Goal: Information Seeking & Learning: Learn about a topic

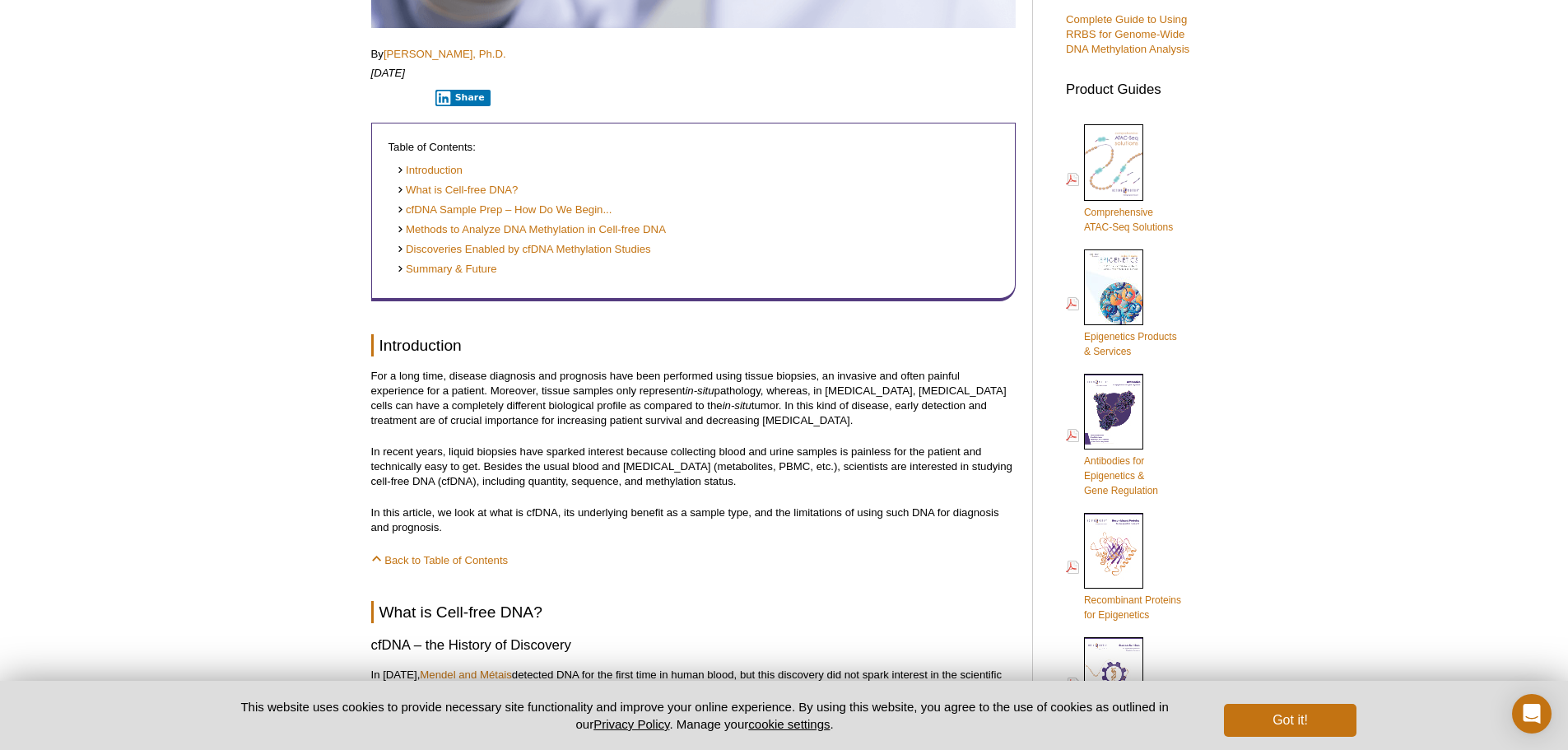
scroll to position [617, 0]
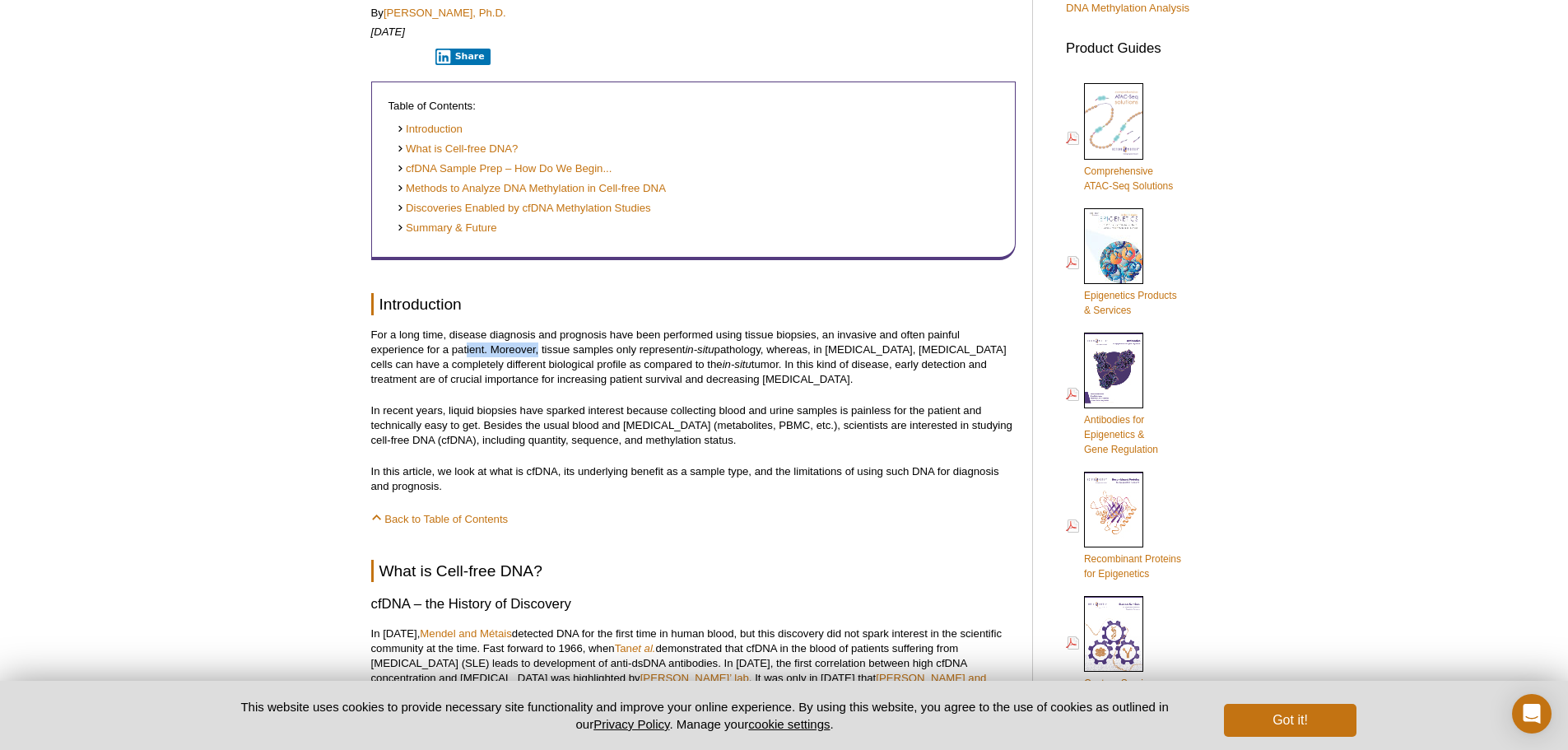
drag, startPoint x: 466, startPoint y: 355, endPoint x: 538, endPoint y: 353, distance: 72.0
click at [538, 352] on p "For a long time, disease diagnosis and prognosis have been performed using tiss…" at bounding box center [693, 357] width 644 height 59
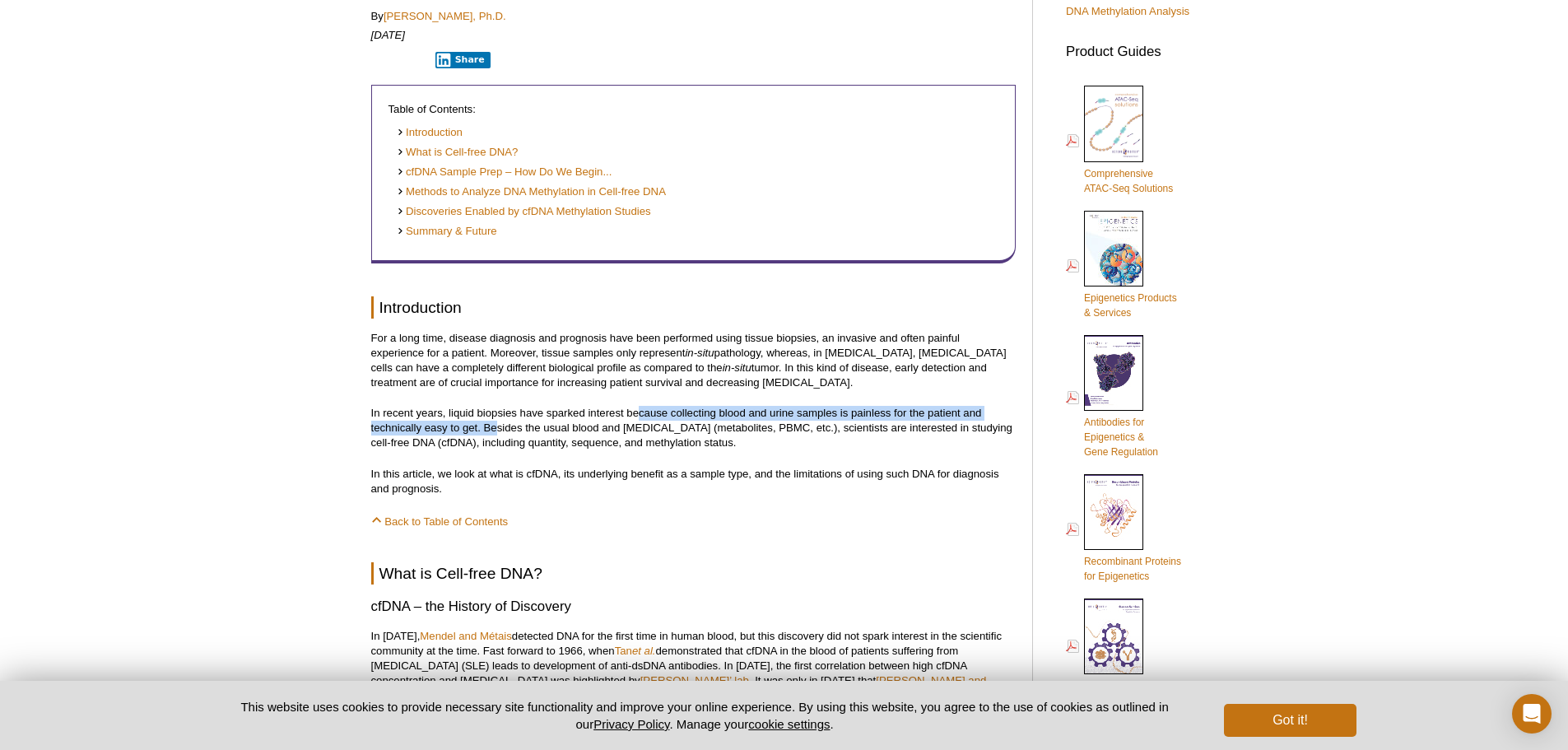
drag, startPoint x: 495, startPoint y: 430, endPoint x: 642, endPoint y: 410, distance: 148.4
click at [642, 410] on p "In recent years, liquid biopsies have sparked interest because collecting blood…" at bounding box center [693, 427] width 644 height 44
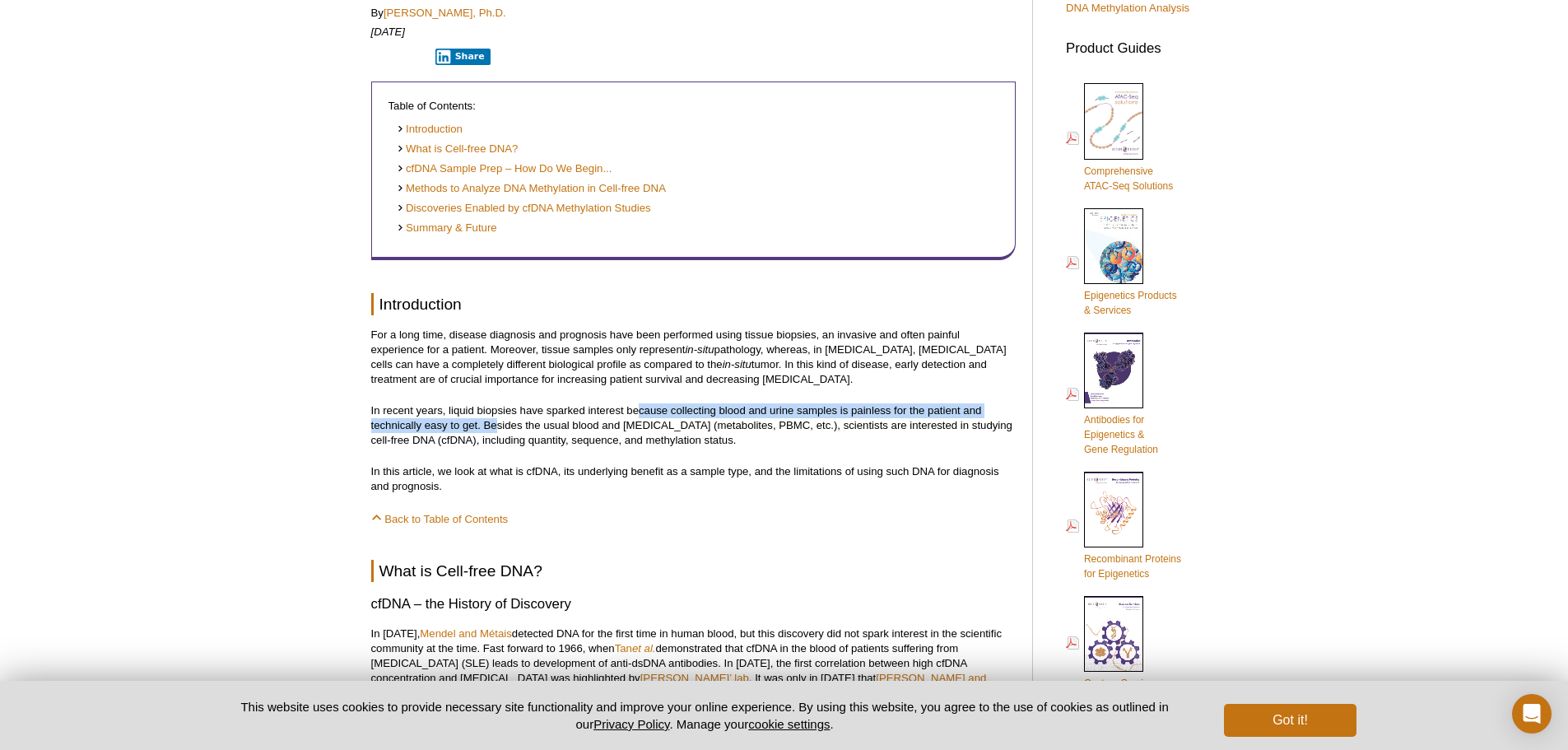
click at [642, 410] on p "In recent years, liquid biopsies have sparked interest because collecting blood…" at bounding box center [693, 426] width 644 height 44
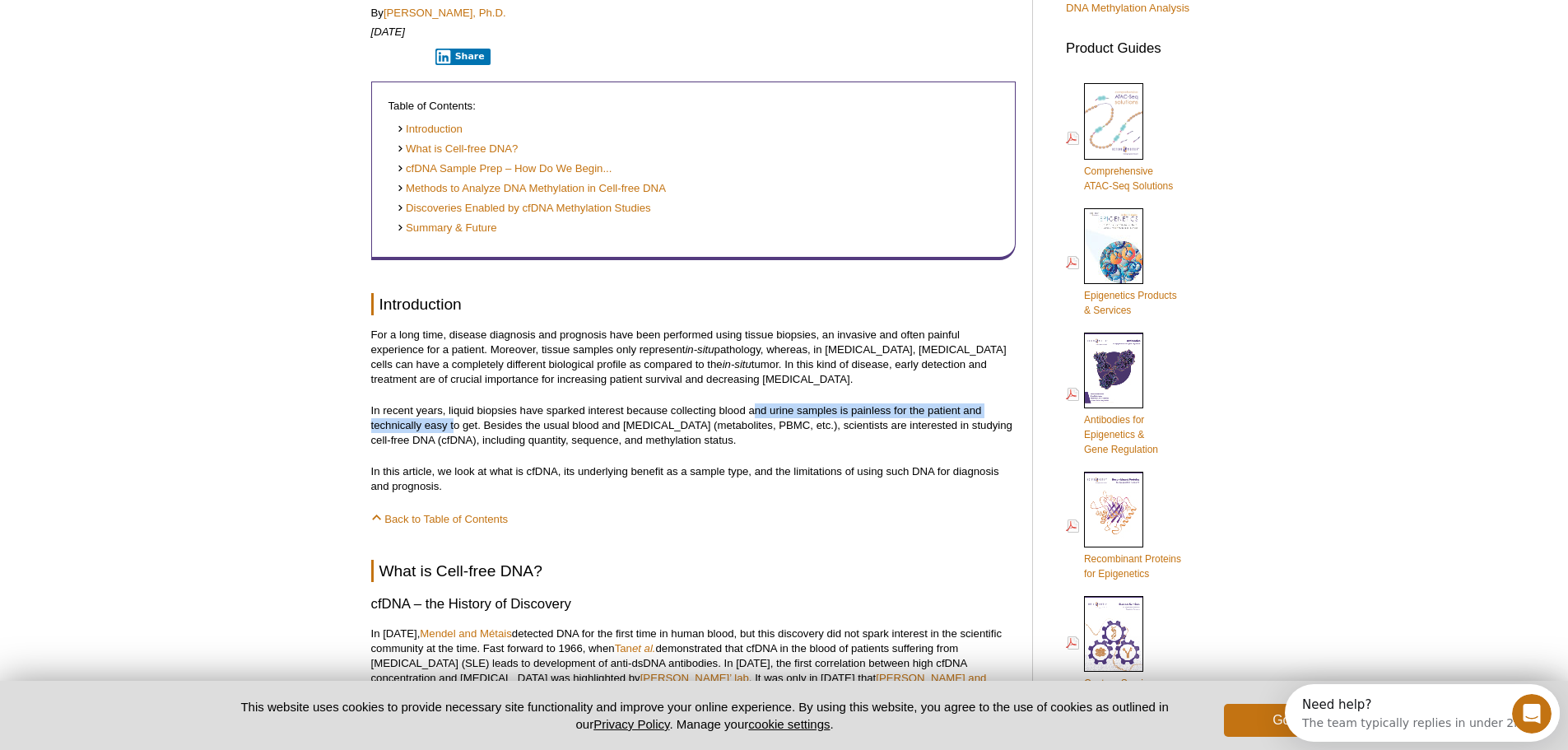
scroll to position [0, 0]
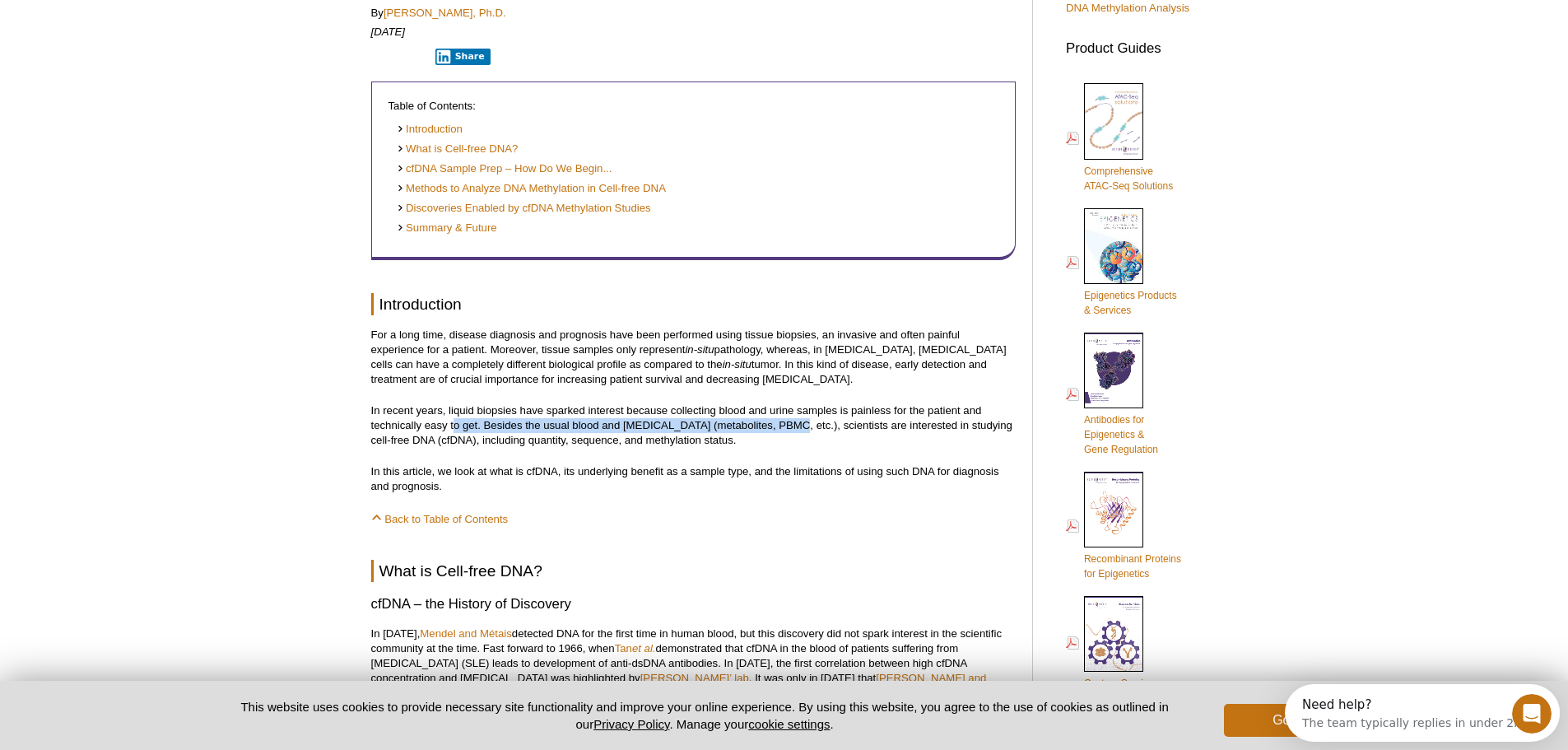
drag, startPoint x: 456, startPoint y: 430, endPoint x: 790, endPoint y: 423, distance: 334.1
click at [790, 423] on p "In recent years, liquid biopsies have sparked interest because collecting blood…" at bounding box center [693, 426] width 644 height 44
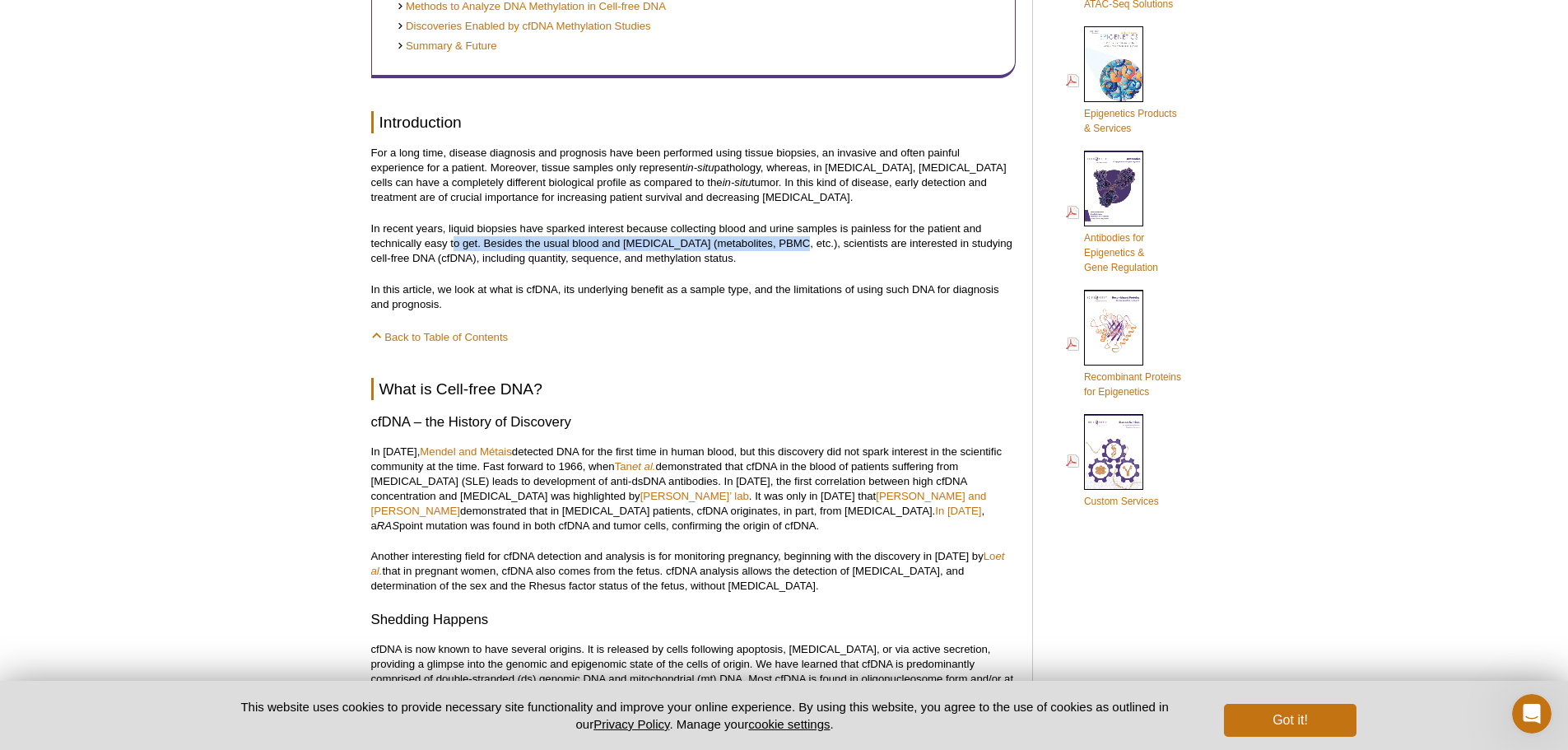
scroll to position [1004, 0]
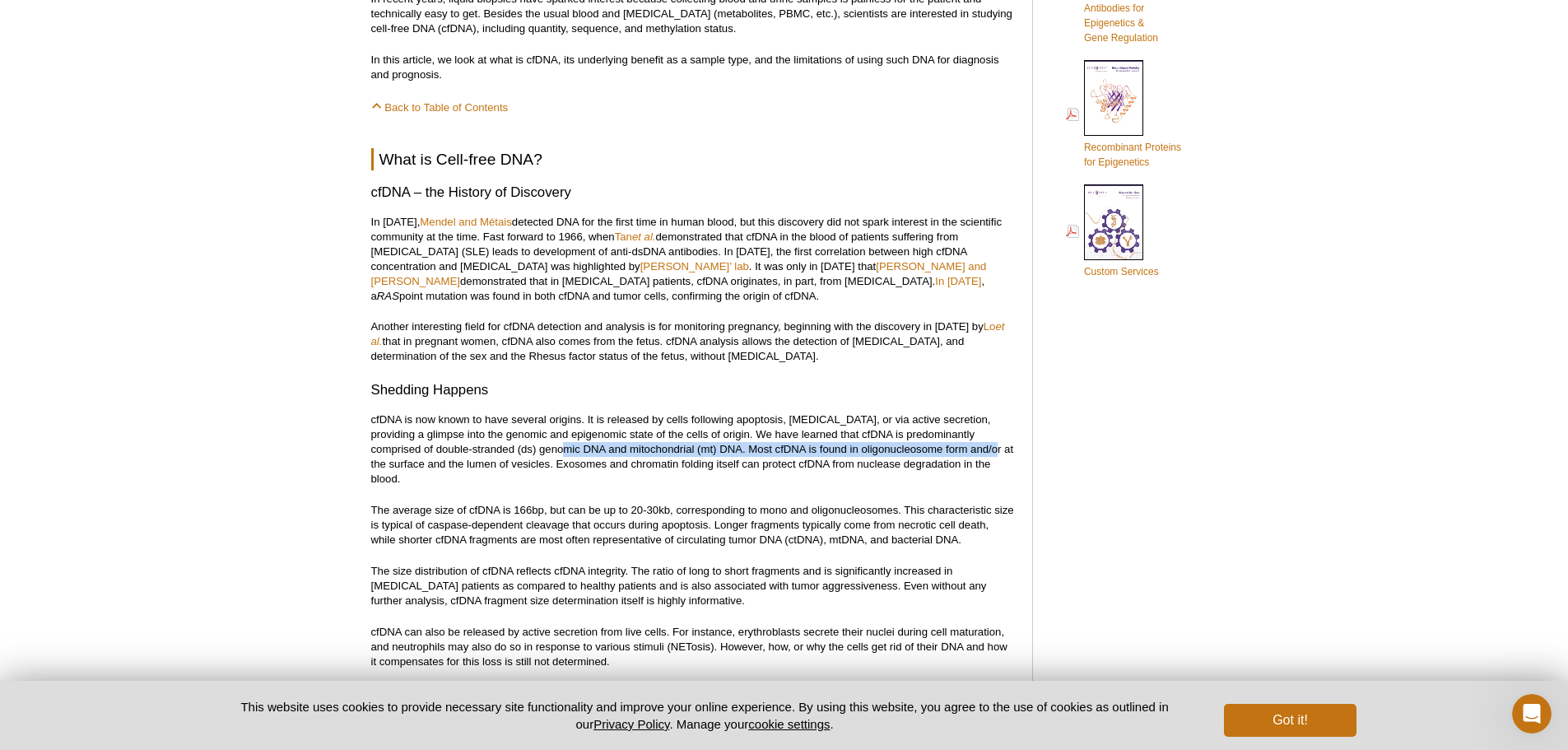
drag, startPoint x: 533, startPoint y: 453, endPoint x: 958, endPoint y: 454, distance: 425.0
click at [957, 454] on p "cfDNA is now known to have several origins. It is released by cells following a…" at bounding box center [693, 449] width 644 height 74
click at [958, 454] on p "cfDNA is now known to have several origins. It is released by cells following a…" at bounding box center [693, 449] width 644 height 74
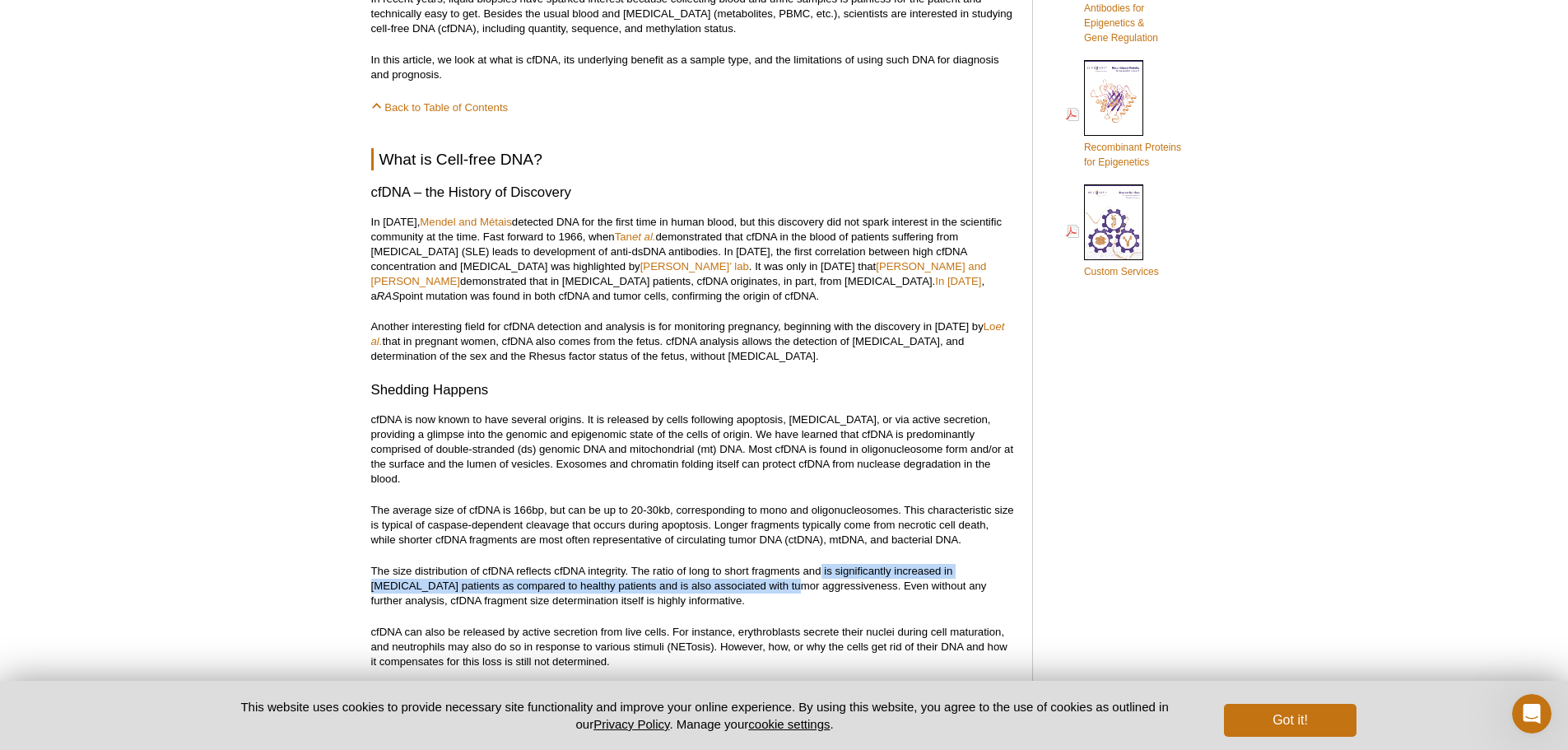
drag, startPoint x: 754, startPoint y: 567, endPoint x: 821, endPoint y: 563, distance: 67.1
click at [821, 564] on p "The size distribution of cfDNA reflects cfDNA integrity. The ratio of long to s…" at bounding box center [693, 586] width 644 height 44
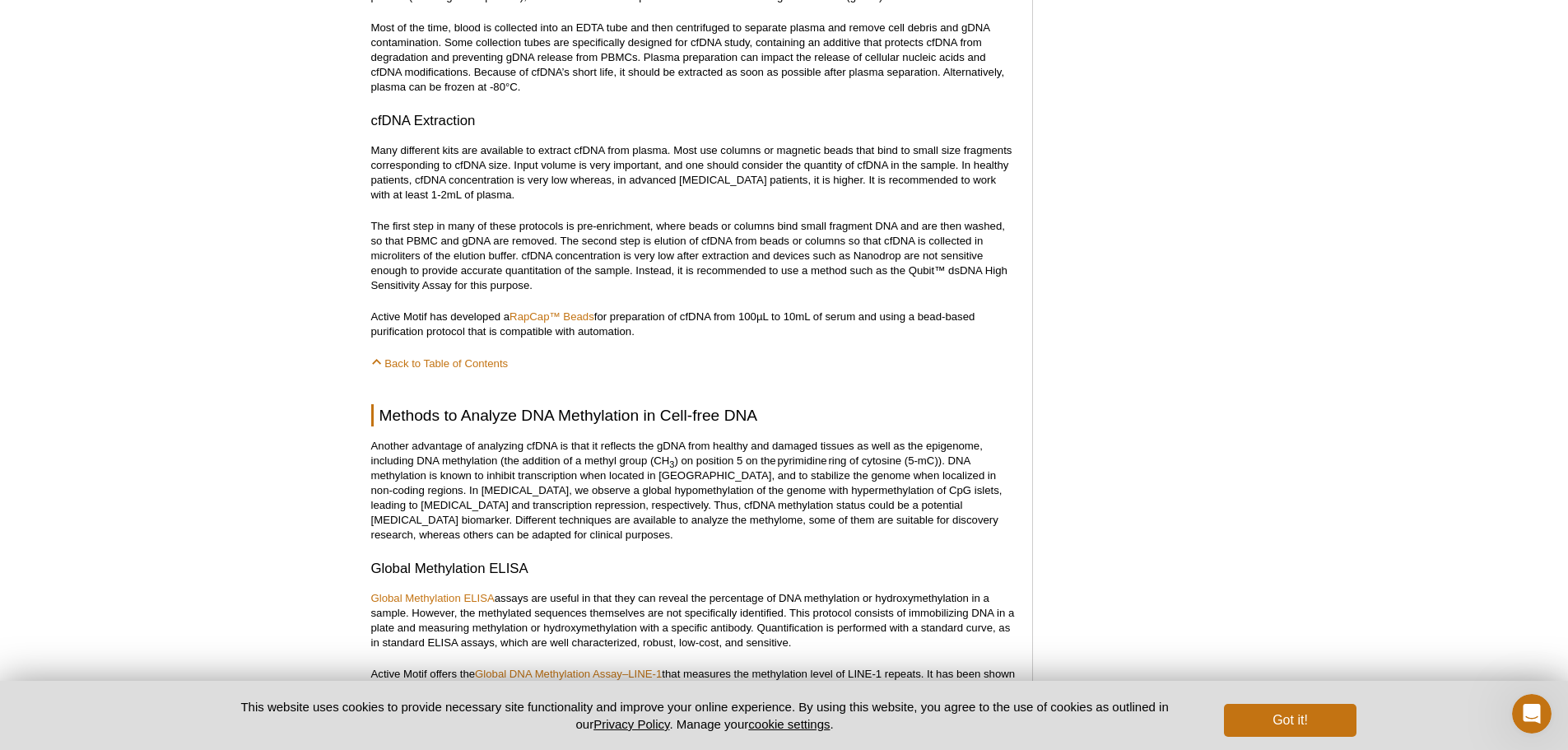
scroll to position [2568, 0]
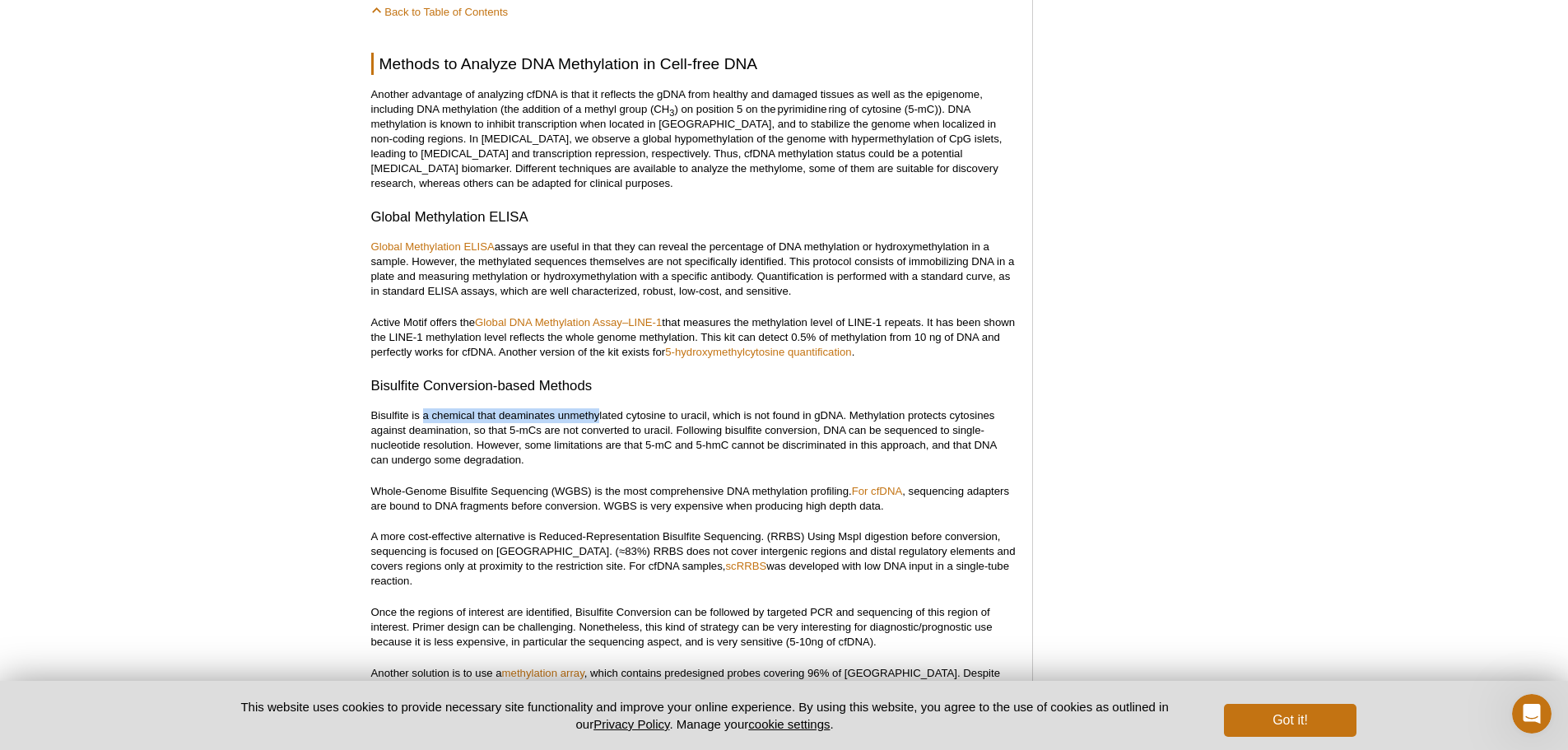
drag, startPoint x: 426, startPoint y: 401, endPoint x: 600, endPoint y: 395, distance: 174.1
click at [600, 408] on p "Bisulfite is a chemical that deaminates unmethylated cytosine to uracil, which …" at bounding box center [693, 437] width 644 height 59
drag, startPoint x: 396, startPoint y: 474, endPoint x: 738, endPoint y: 479, distance: 342.0
click at [738, 484] on p "Whole-Genome Bisulfite Sequencing (WGBS) is the most comprehensive DNA methylat…" at bounding box center [693, 499] width 644 height 30
click at [396, 488] on p "Whole-Genome Bisulfite Sequencing (WGBS) is the most comprehensive DNA methylat…" at bounding box center [693, 499] width 644 height 30
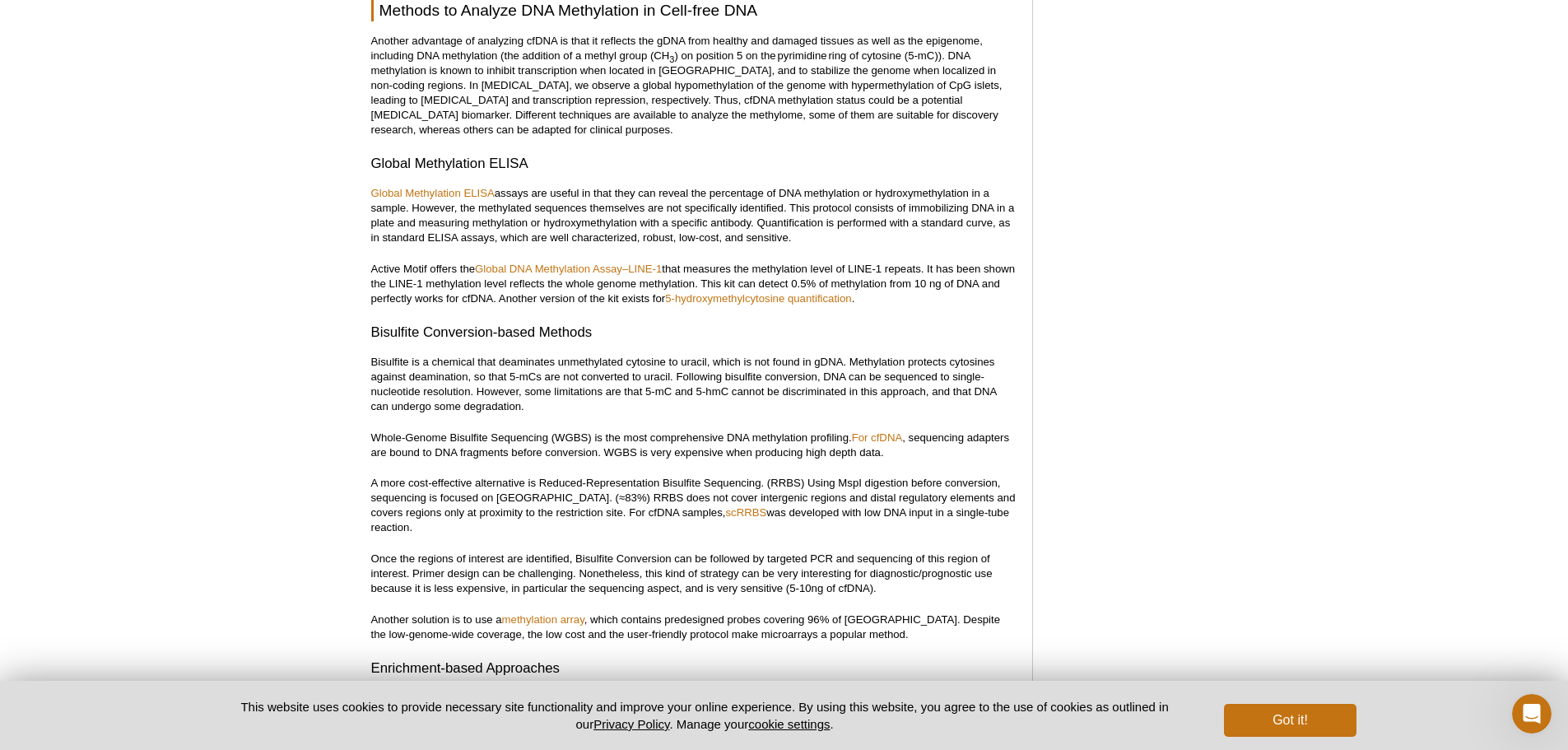
scroll to position [2650, 0]
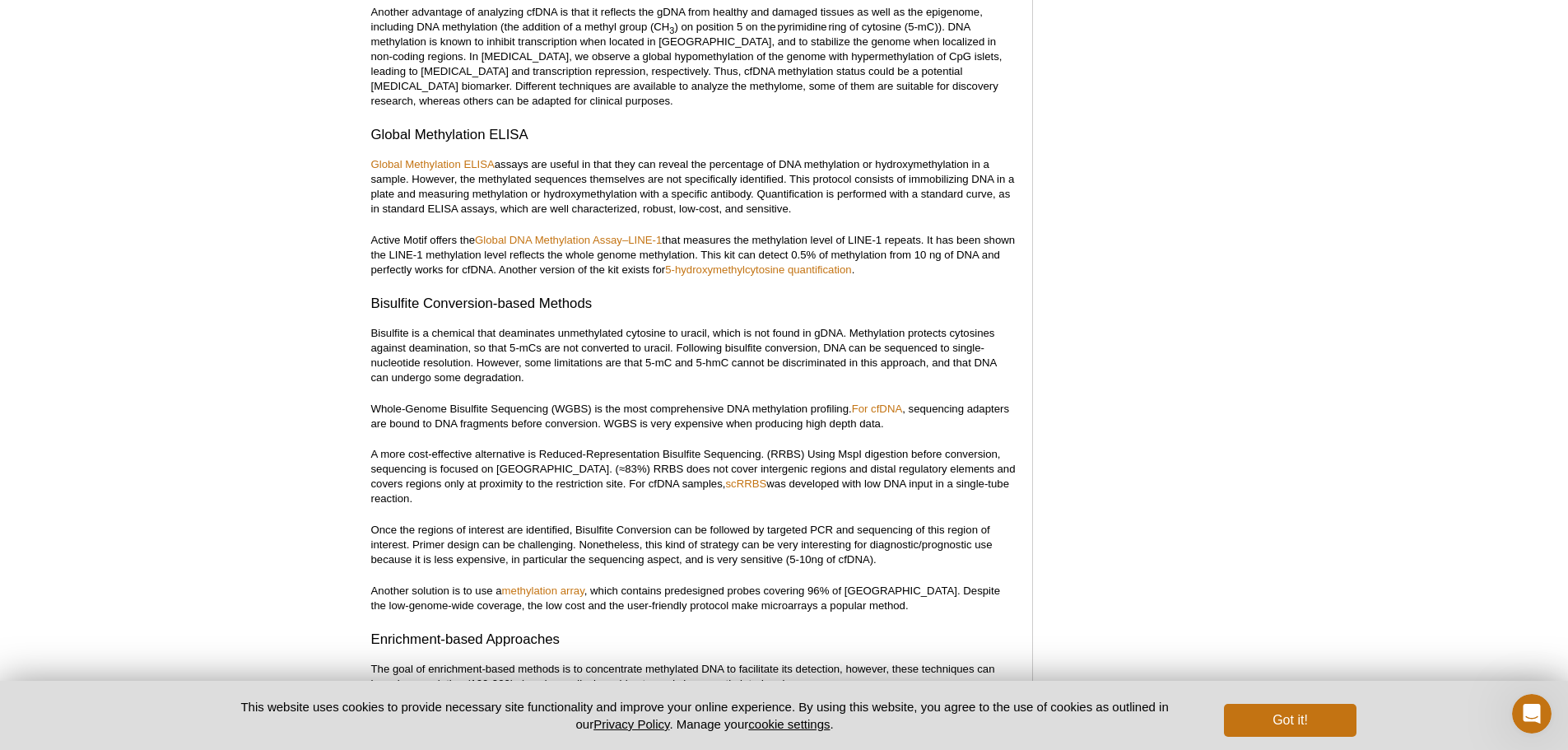
drag, startPoint x: 396, startPoint y: 462, endPoint x: 303, endPoint y: 468, distance: 93.2
click at [301, 468] on div "Active Motif Logo Enabling Epigenetics Research 0 Search Skip to content Active…" at bounding box center [784, 448] width 1568 height 6115
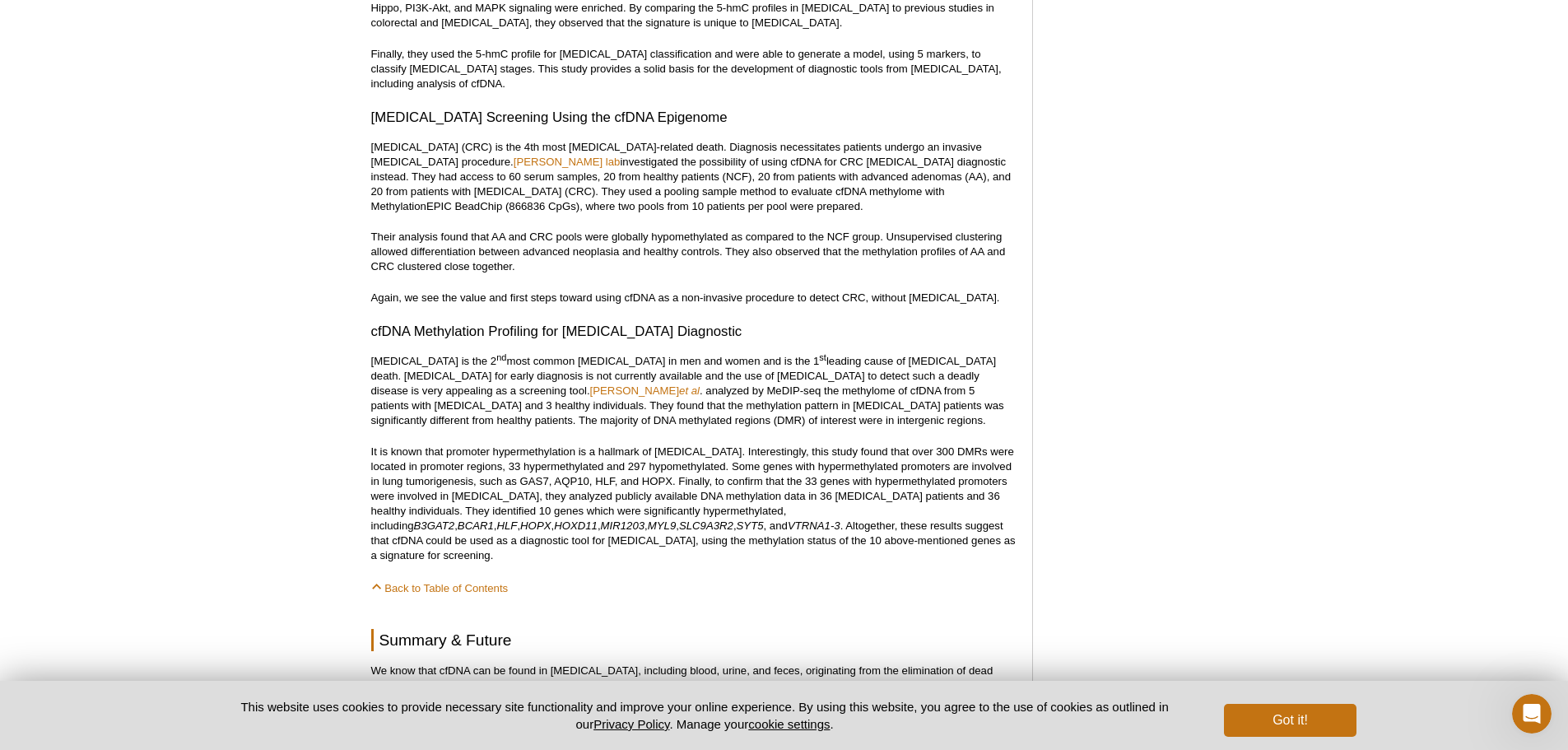
scroll to position [4022, 0]
